Goal: Task Accomplishment & Management: Manage account settings

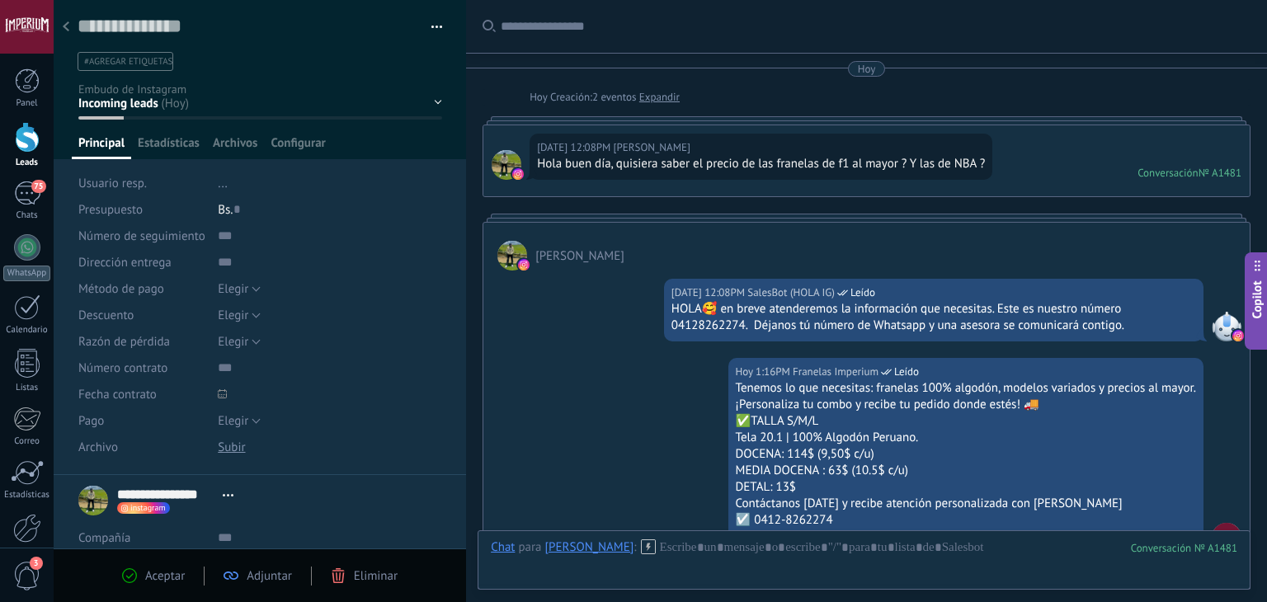
click at [26, 146] on div at bounding box center [27, 137] width 25 height 31
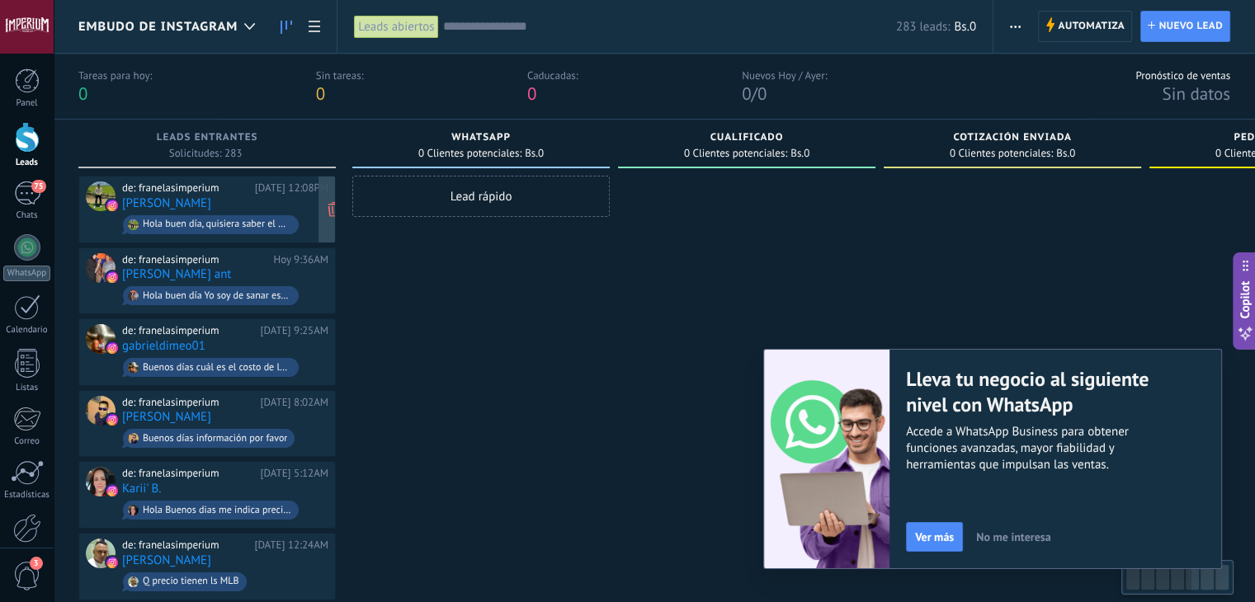
click at [267, 205] on div "de: franelasimperium [DATE] 12:08PM [PERSON_NAME] Hola buen día, quisiera saber…" at bounding box center [225, 210] width 206 height 56
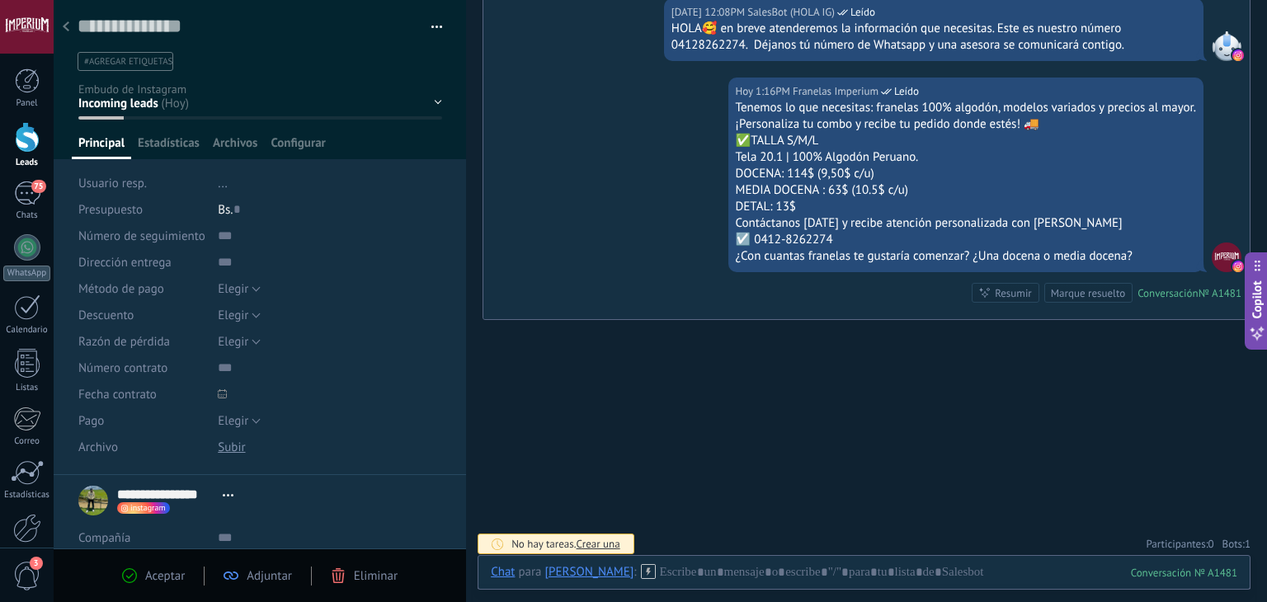
scroll to position [285, 0]
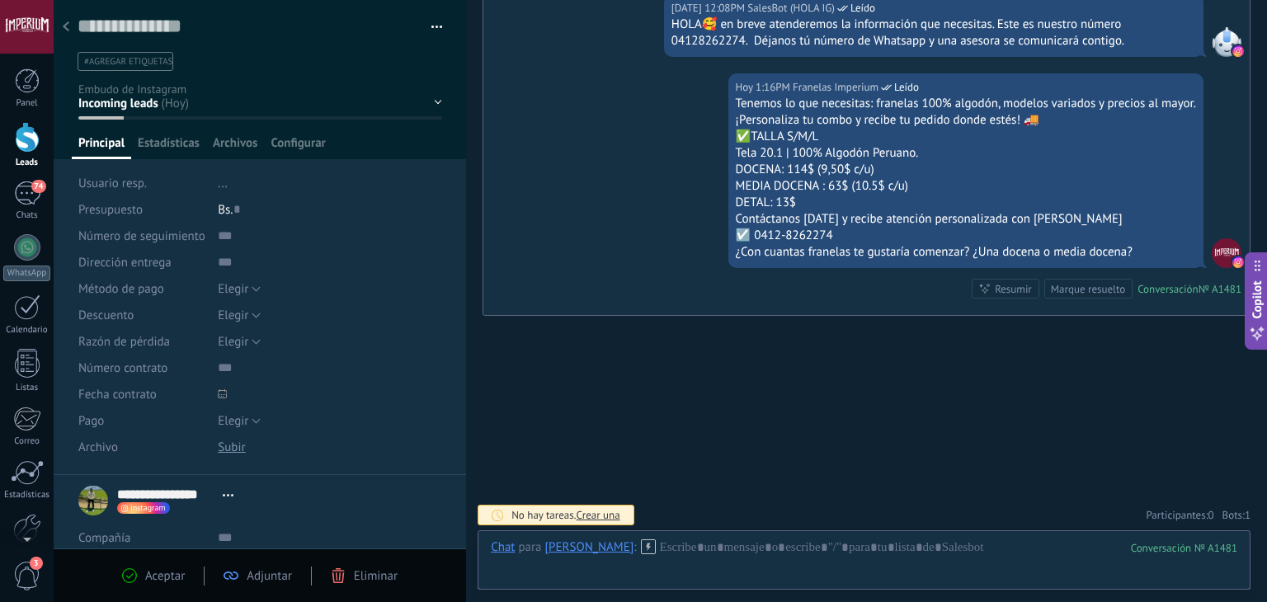
click at [26, 174] on div "Panel Leads 74 Chats WhatsApp Clientes" at bounding box center [27, 350] width 54 height 564
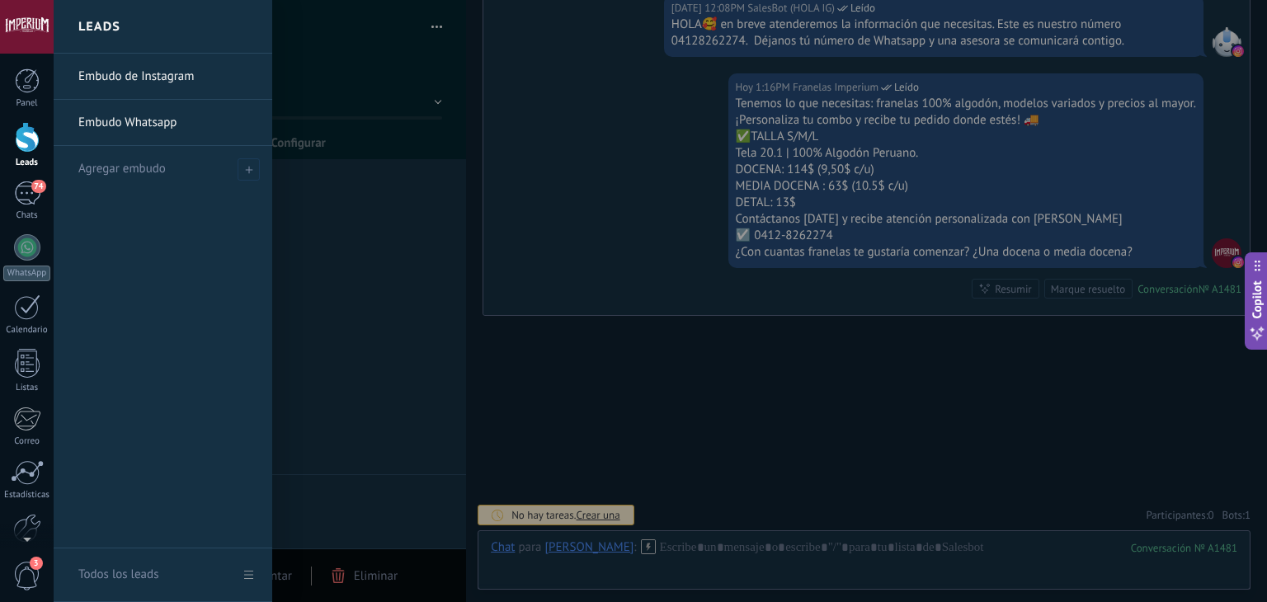
drag, startPoint x: 34, startPoint y: 156, endPoint x: 595, endPoint y: 179, distance: 561.5
click at [34, 156] on link "Leads" at bounding box center [27, 145] width 54 height 46
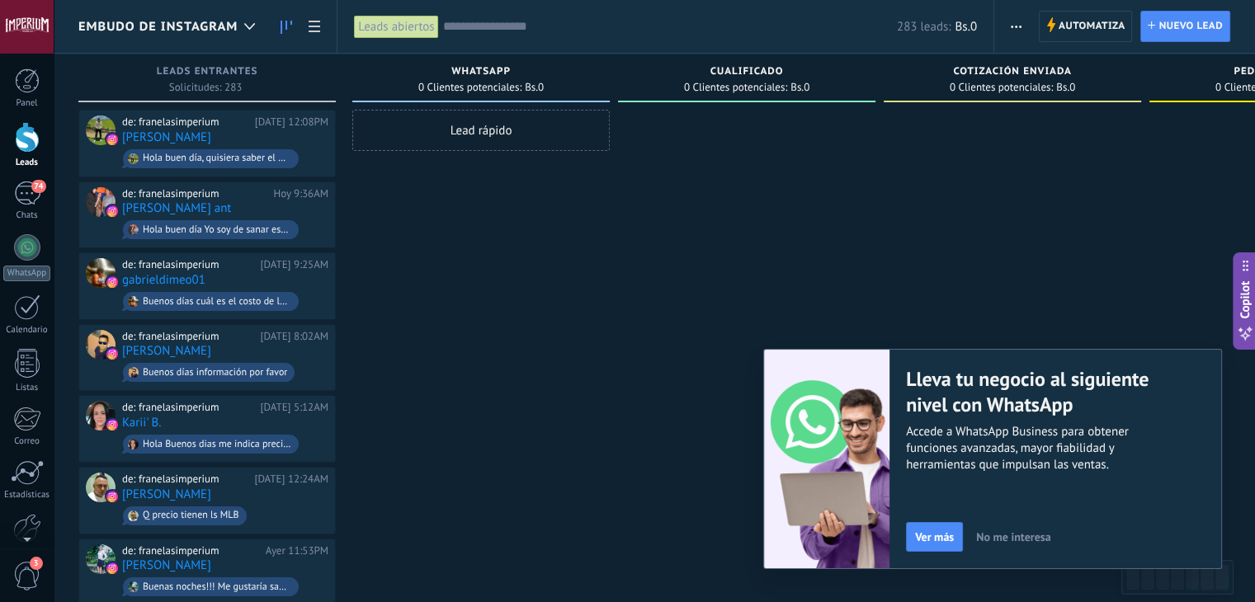
click at [41, 97] on link "Panel" at bounding box center [27, 88] width 54 height 40
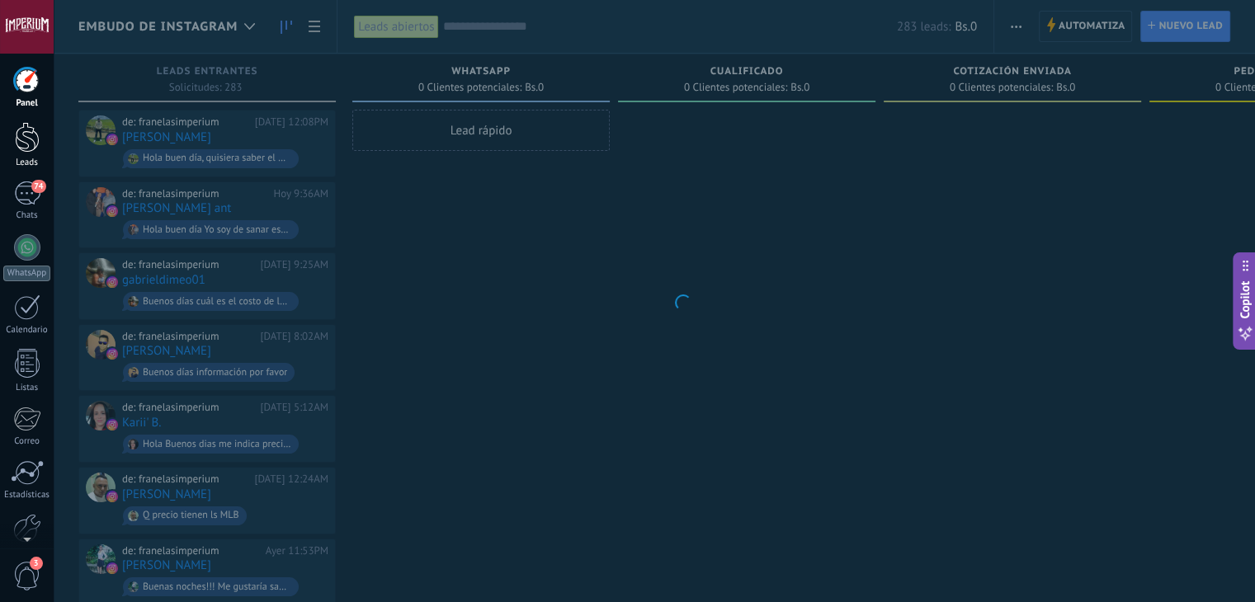
click at [26, 158] on div "Leads" at bounding box center [27, 163] width 48 height 11
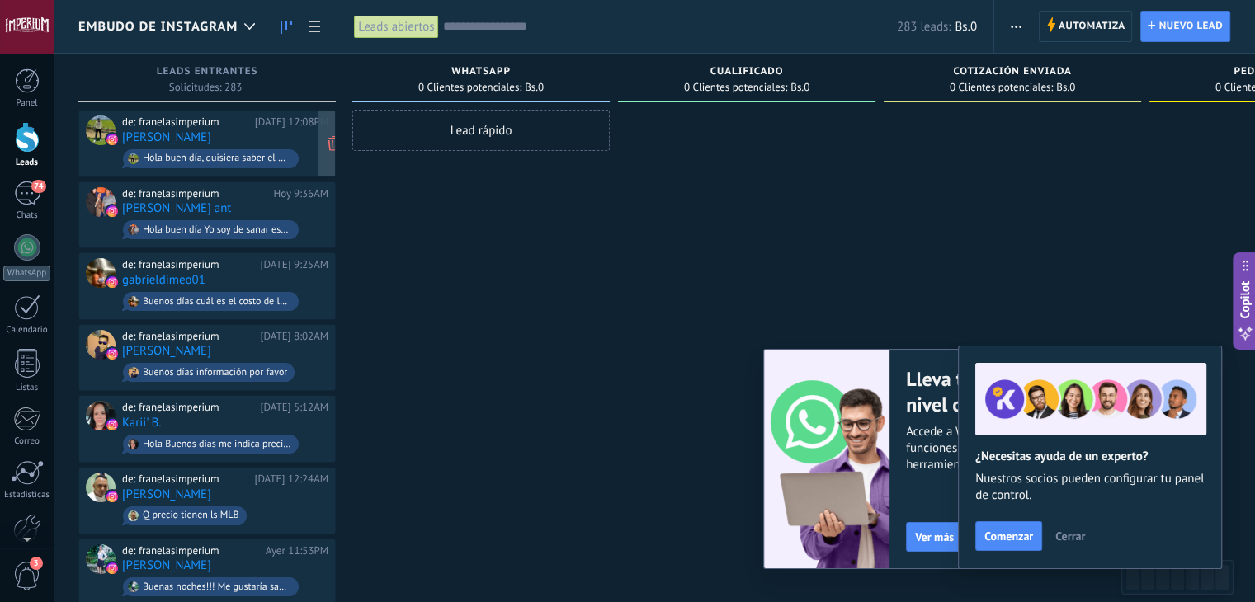
click at [245, 129] on div "de: franelasimperium [DATE] 12:08PM [PERSON_NAME] Hola buen día, quisiera saber…" at bounding box center [225, 144] width 206 height 56
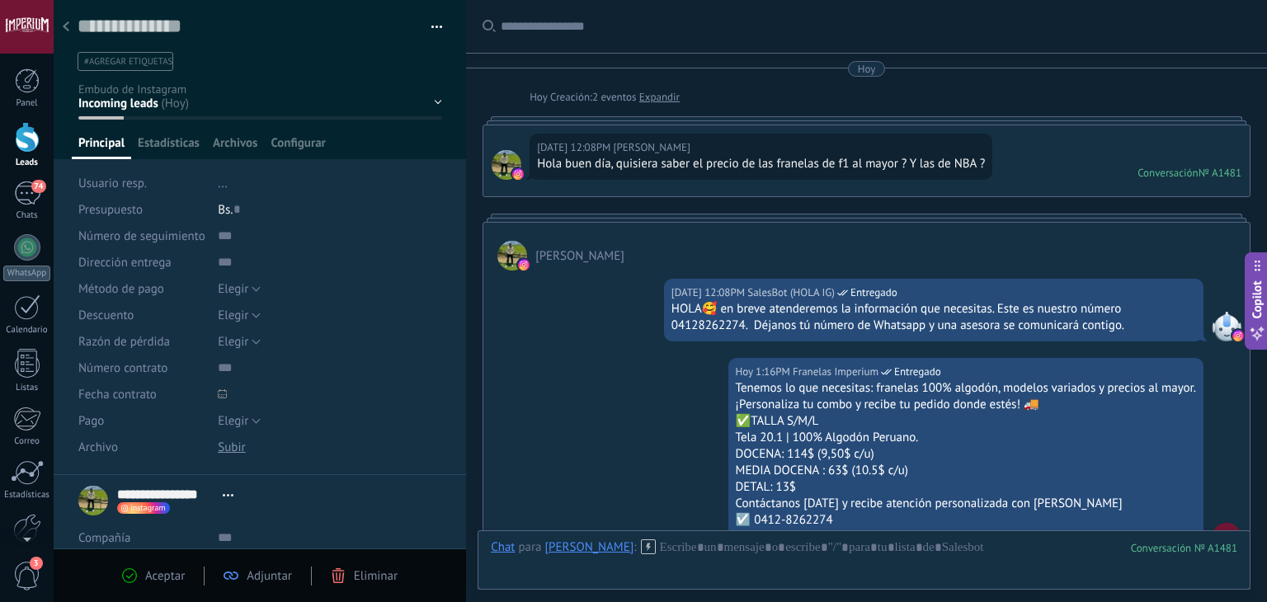
scroll to position [284, 0]
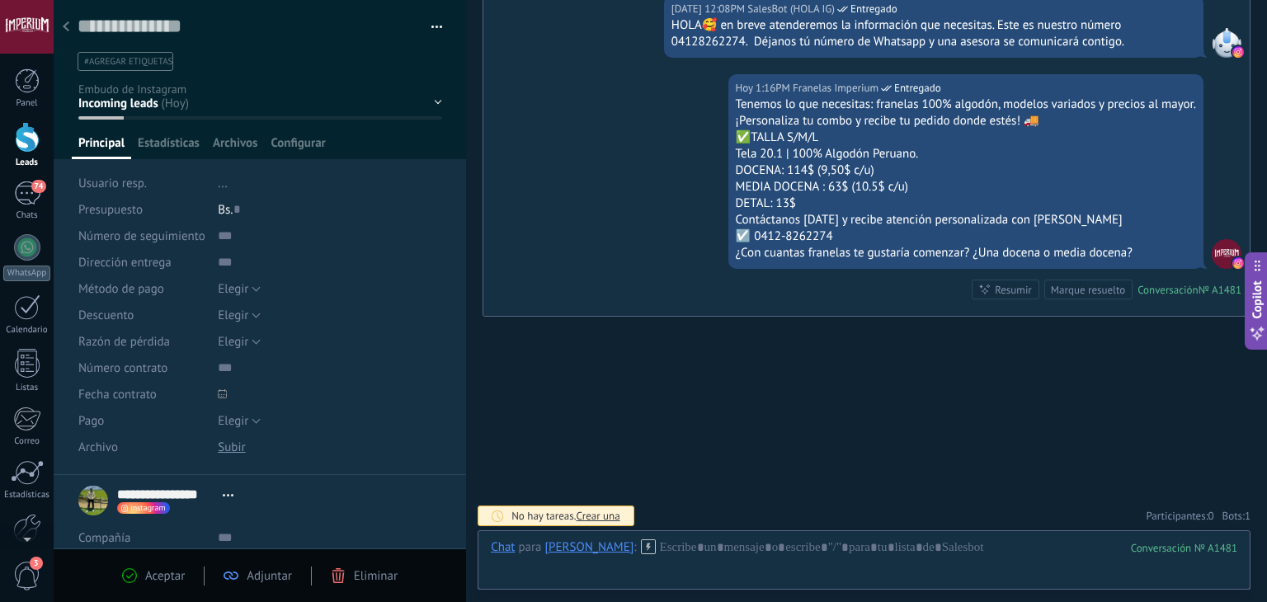
click at [61, 26] on div at bounding box center [65, 28] width 23 height 32
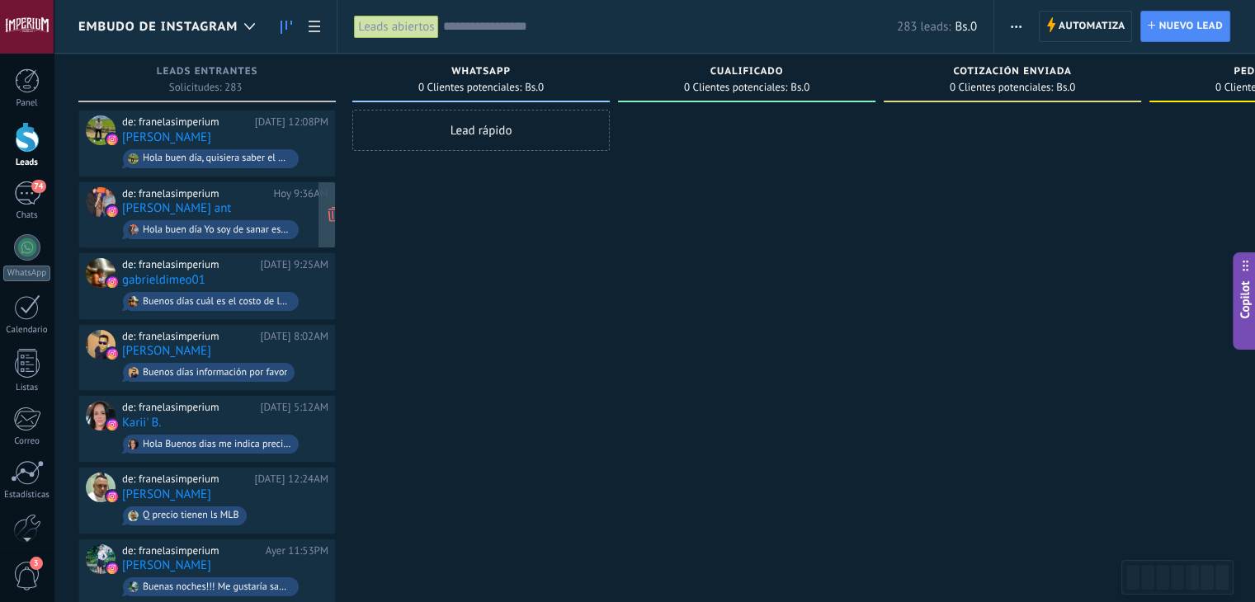
click at [281, 191] on div "Hoy 9:36AM" at bounding box center [300, 193] width 55 height 13
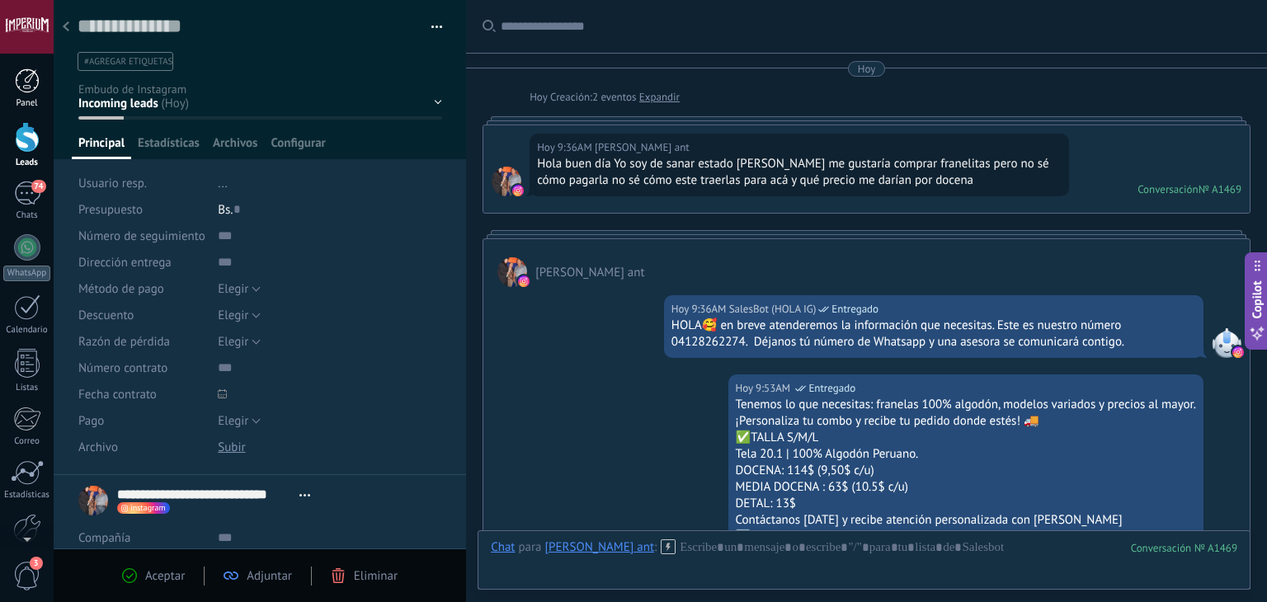
scroll to position [368, 0]
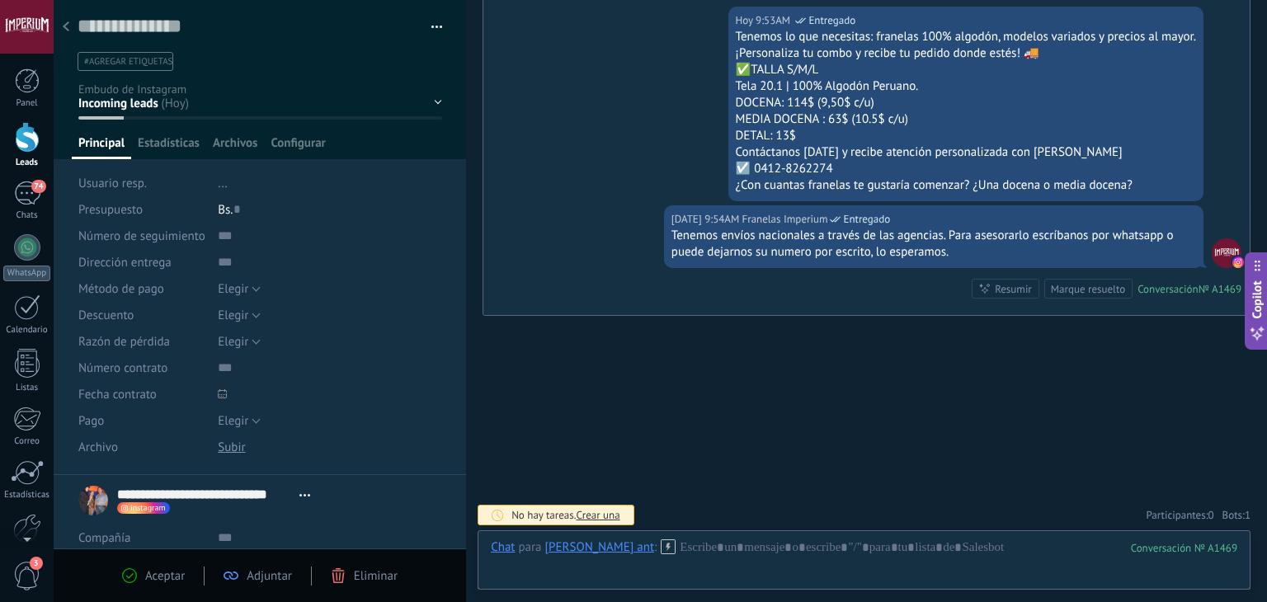
click at [62, 38] on div at bounding box center [65, 28] width 23 height 32
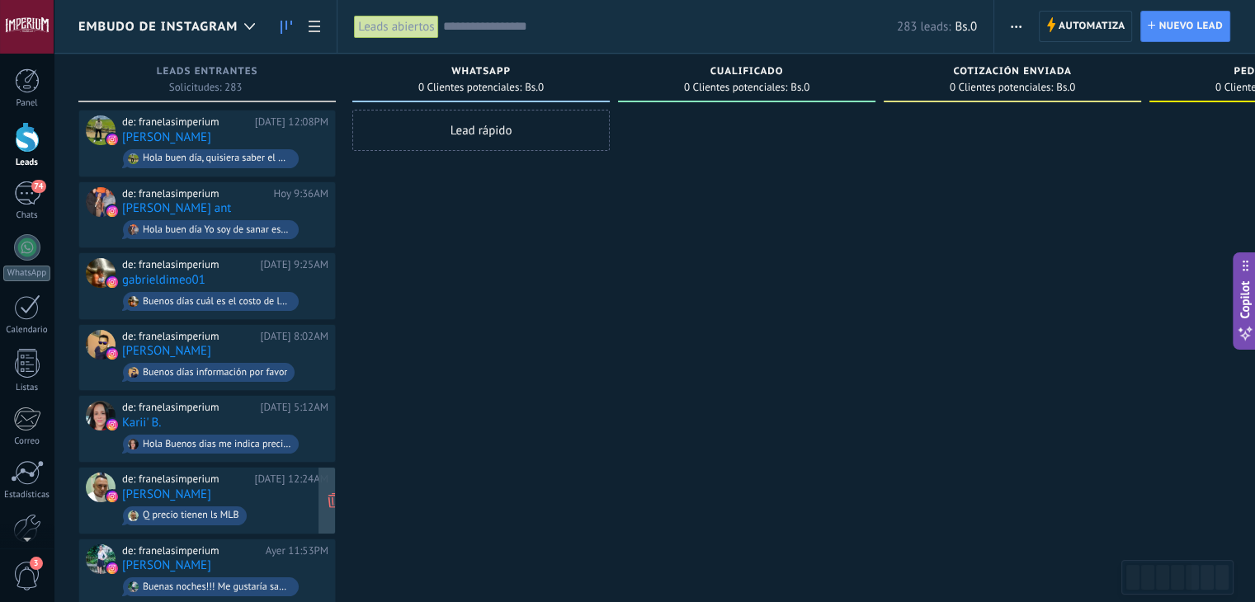
click at [281, 482] on div "de: franelasimperium [DATE] 12:24AM [PERSON_NAME] Q precio tienen ls MLB" at bounding box center [225, 501] width 206 height 56
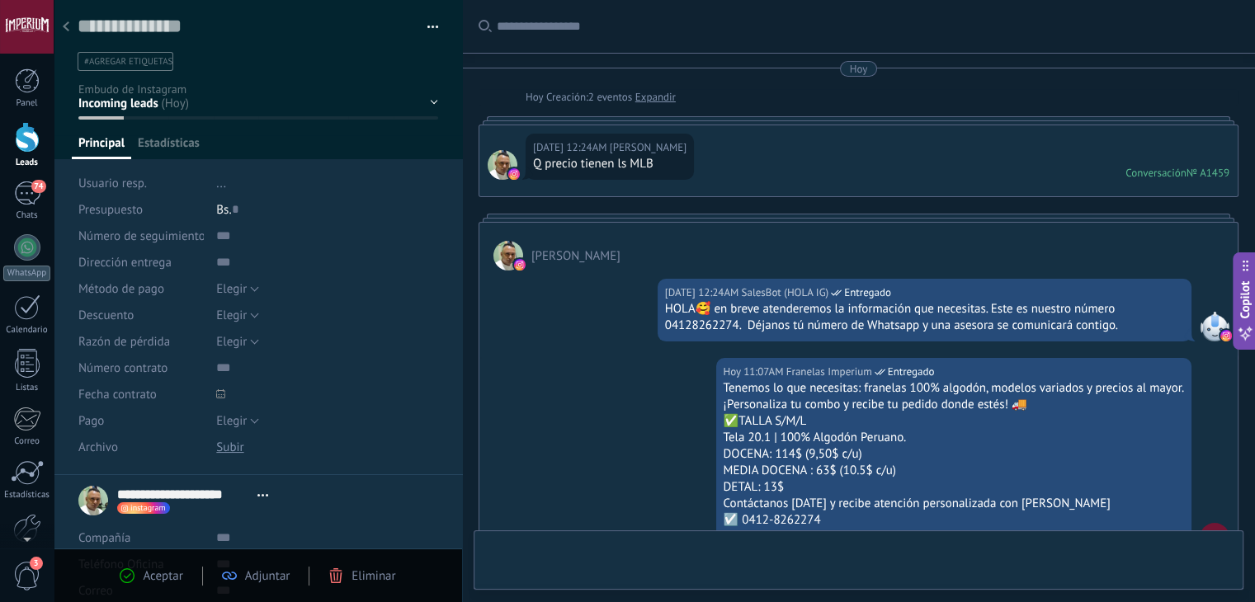
type textarea "**********"
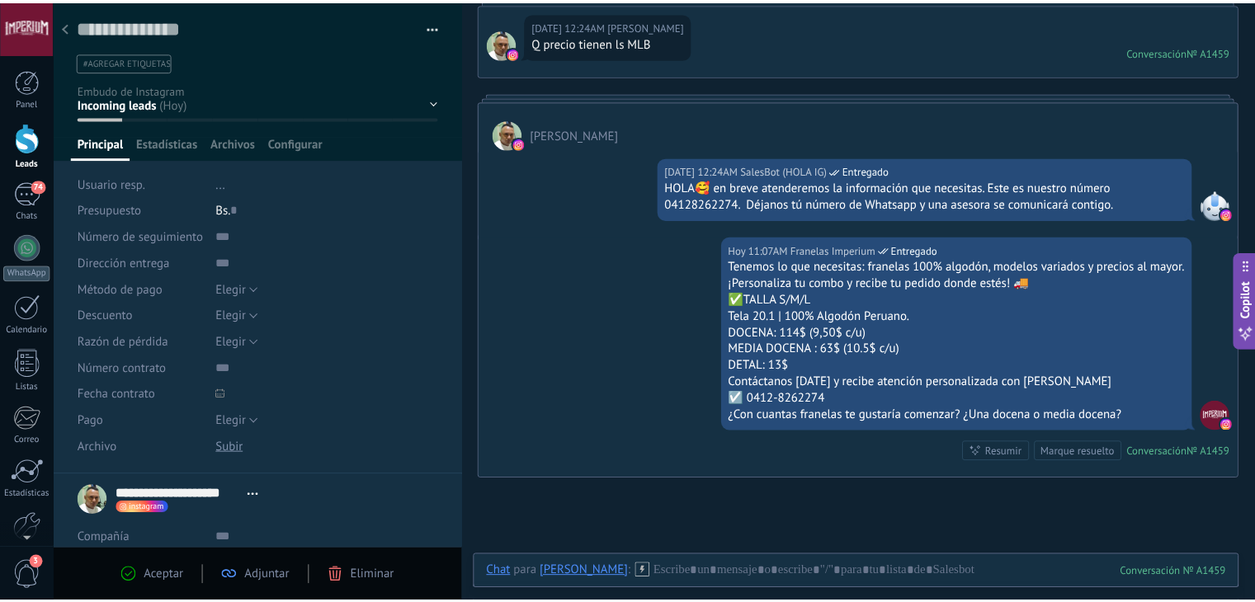
scroll to position [120, 0]
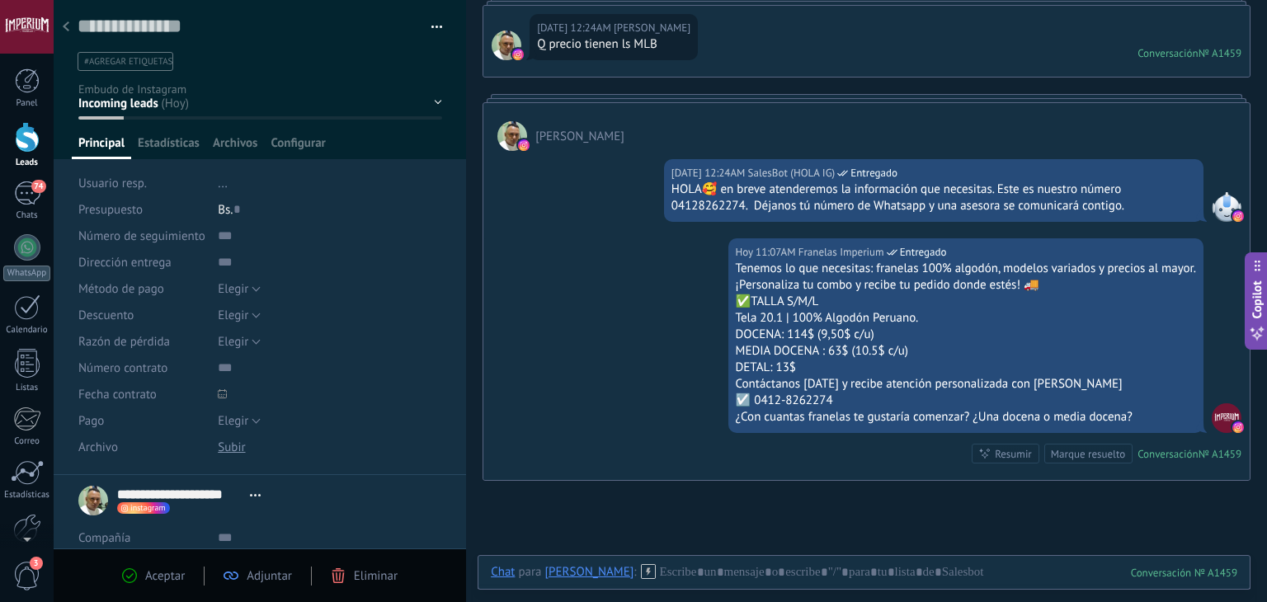
click at [66, 22] on icon at bounding box center [66, 26] width 7 height 10
